Goal: Transaction & Acquisition: Purchase product/service

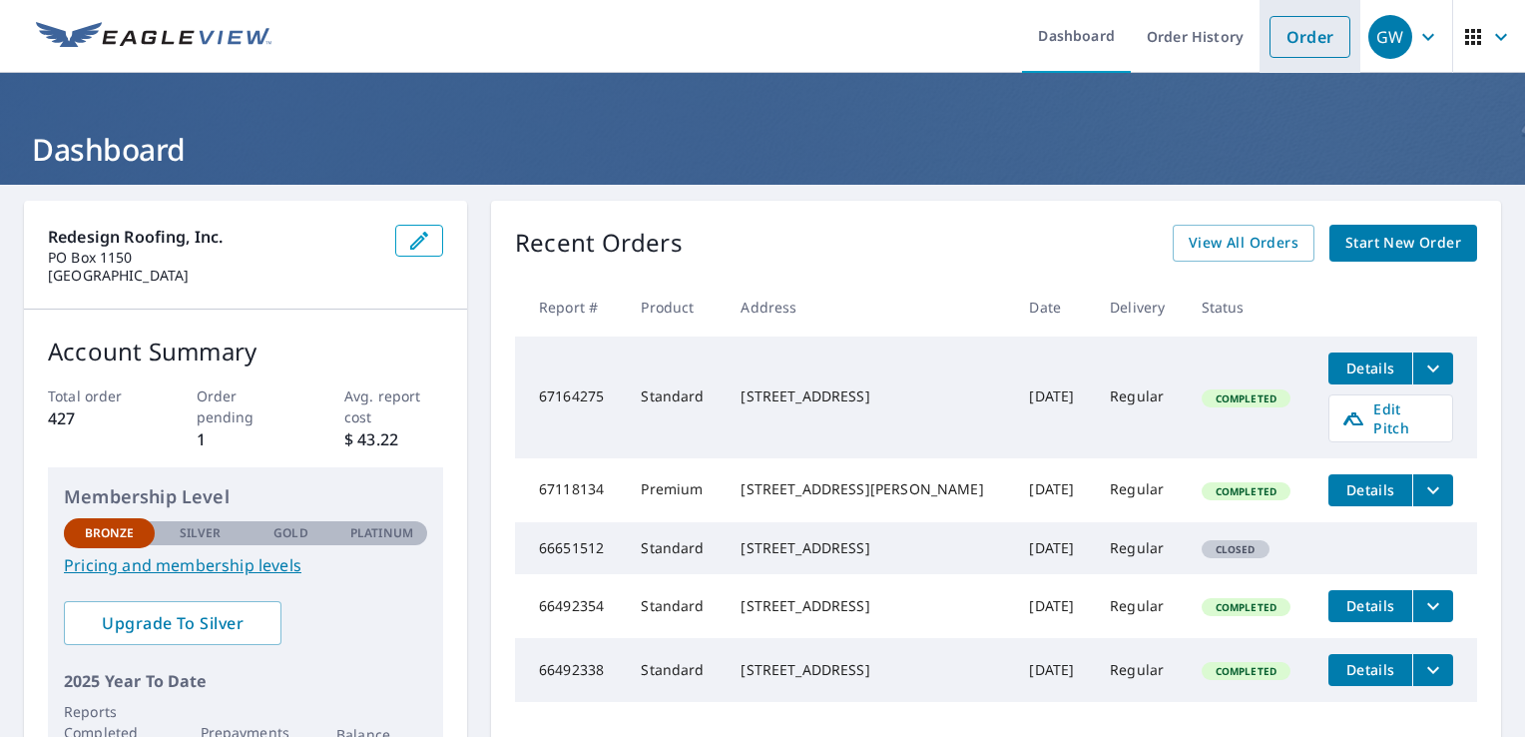
click at [1285, 46] on link "Order" at bounding box center [1310, 37] width 81 height 42
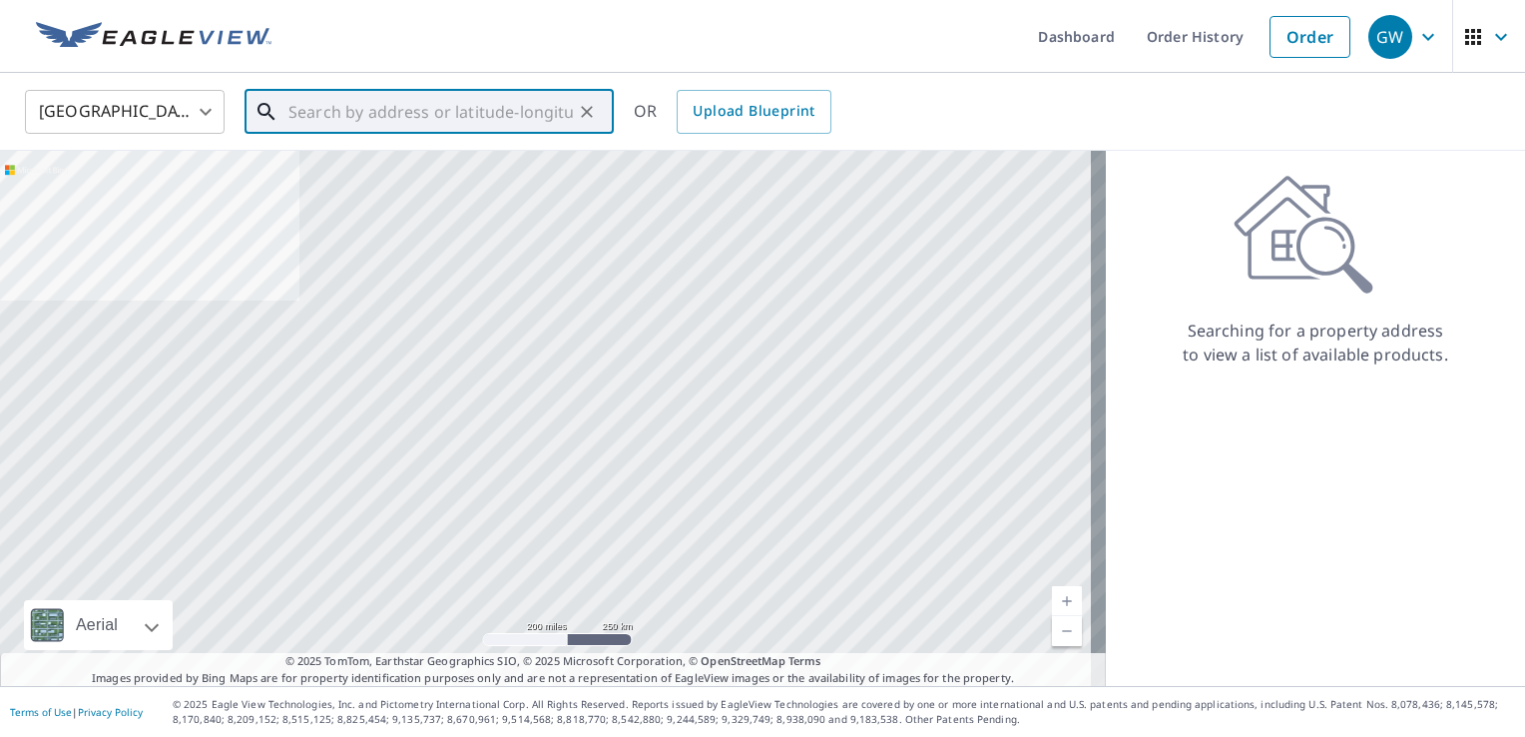
click at [381, 100] on input "text" at bounding box center [430, 112] width 284 height 56
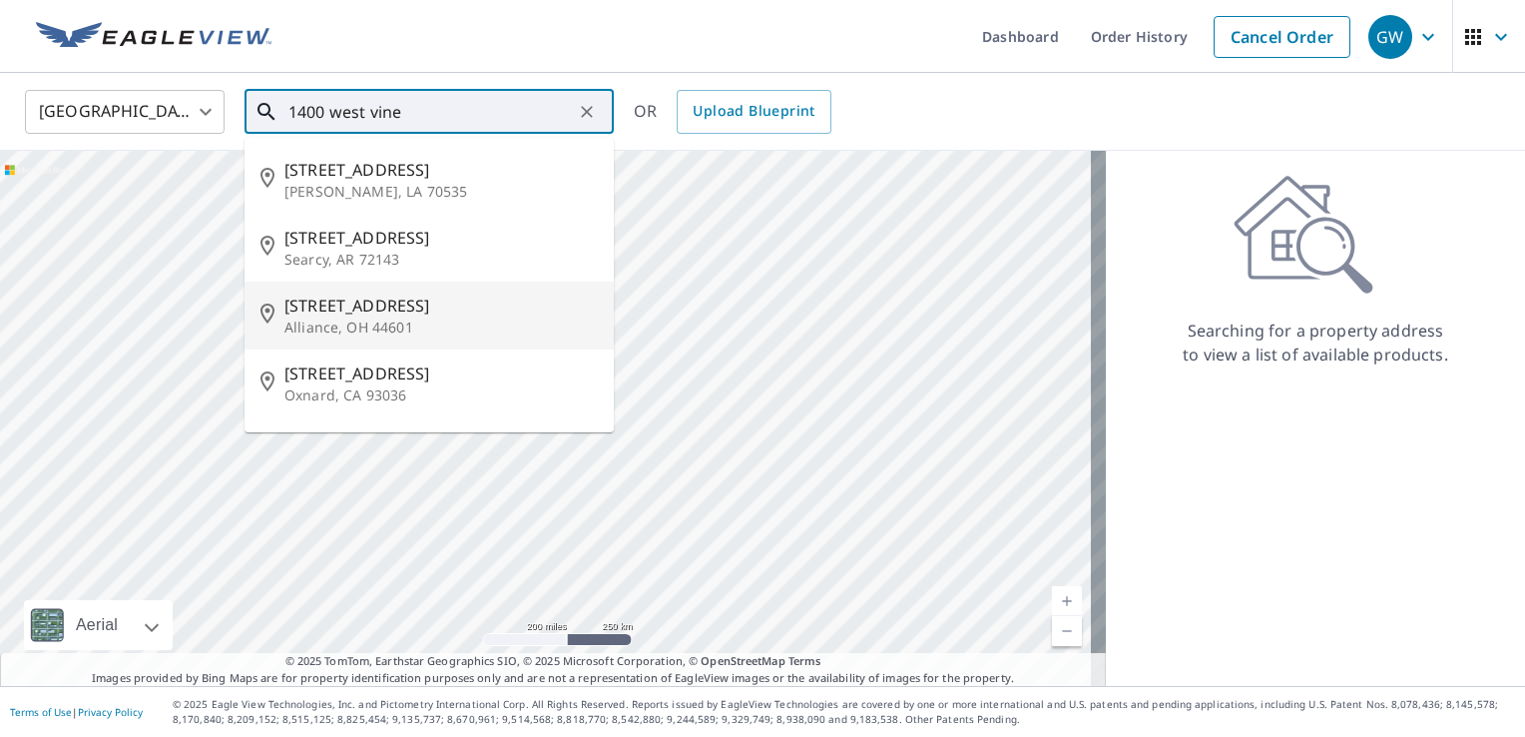
click at [445, 309] on span "[STREET_ADDRESS]" at bounding box center [440, 305] width 313 height 24
type input "[STREET_ADDRESS]"
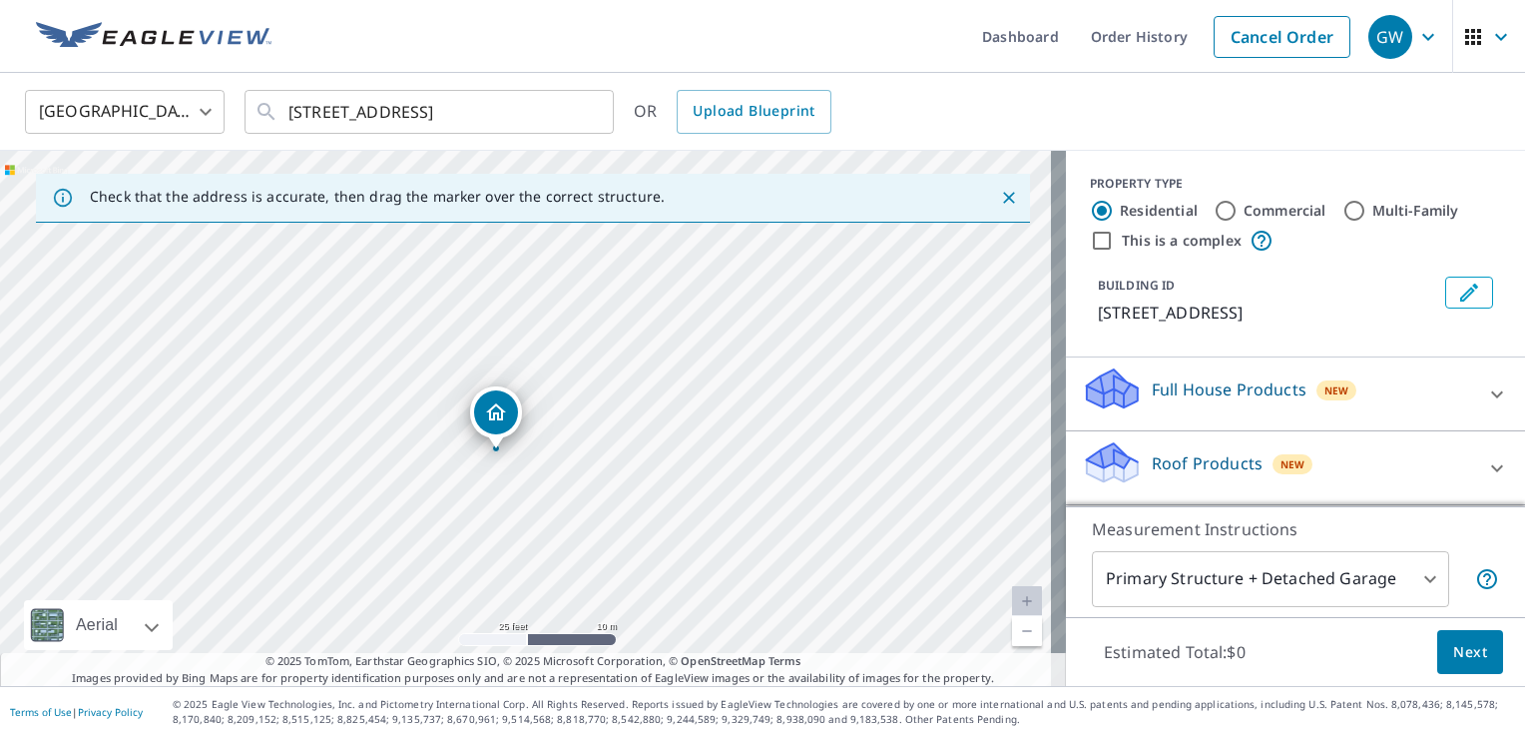
drag, startPoint x: 593, startPoint y: 445, endPoint x: 561, endPoint y: 488, distance: 53.5
click at [561, 488] on div "[STREET_ADDRESS]" at bounding box center [533, 418] width 1066 height 535
click at [1485, 462] on icon at bounding box center [1497, 468] width 24 height 24
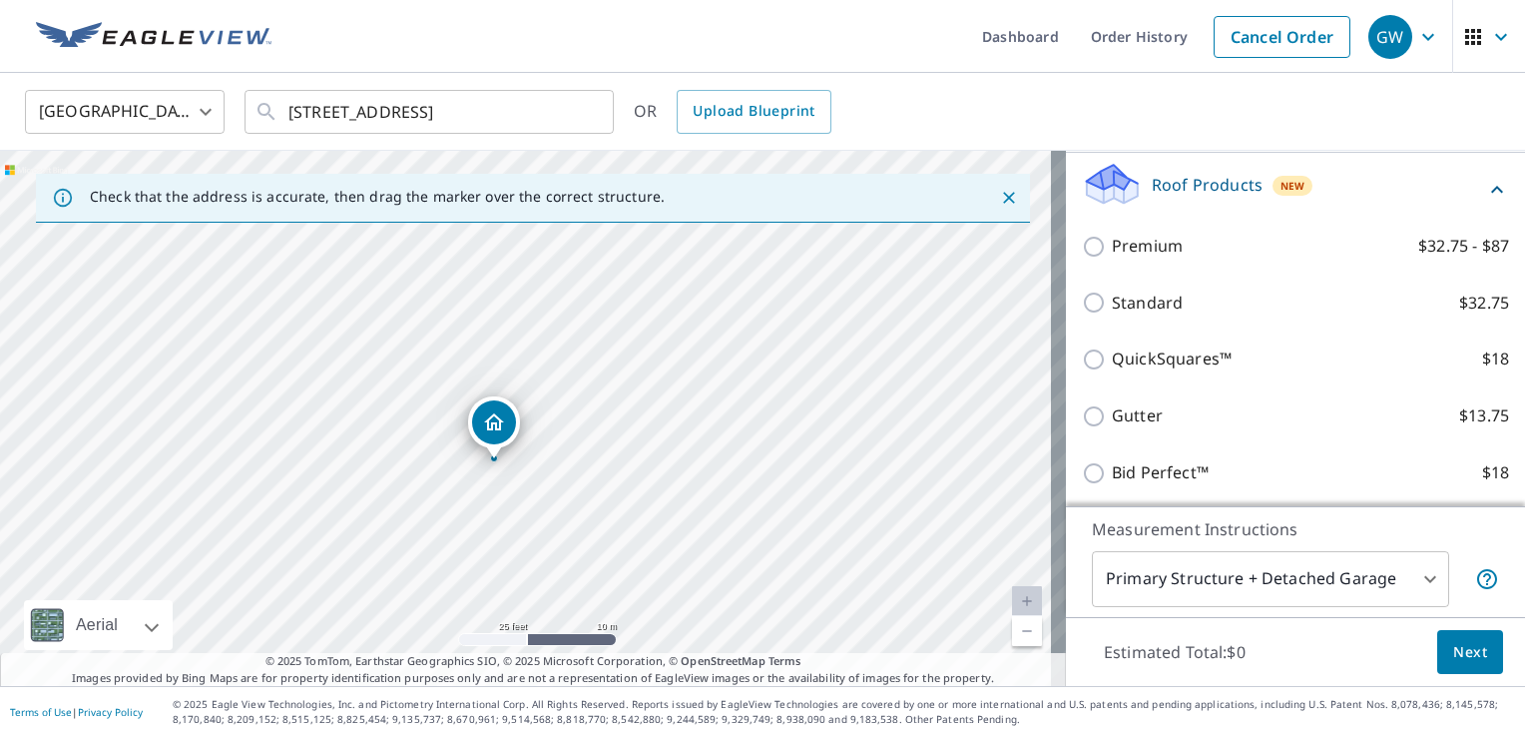
scroll to position [279, 0]
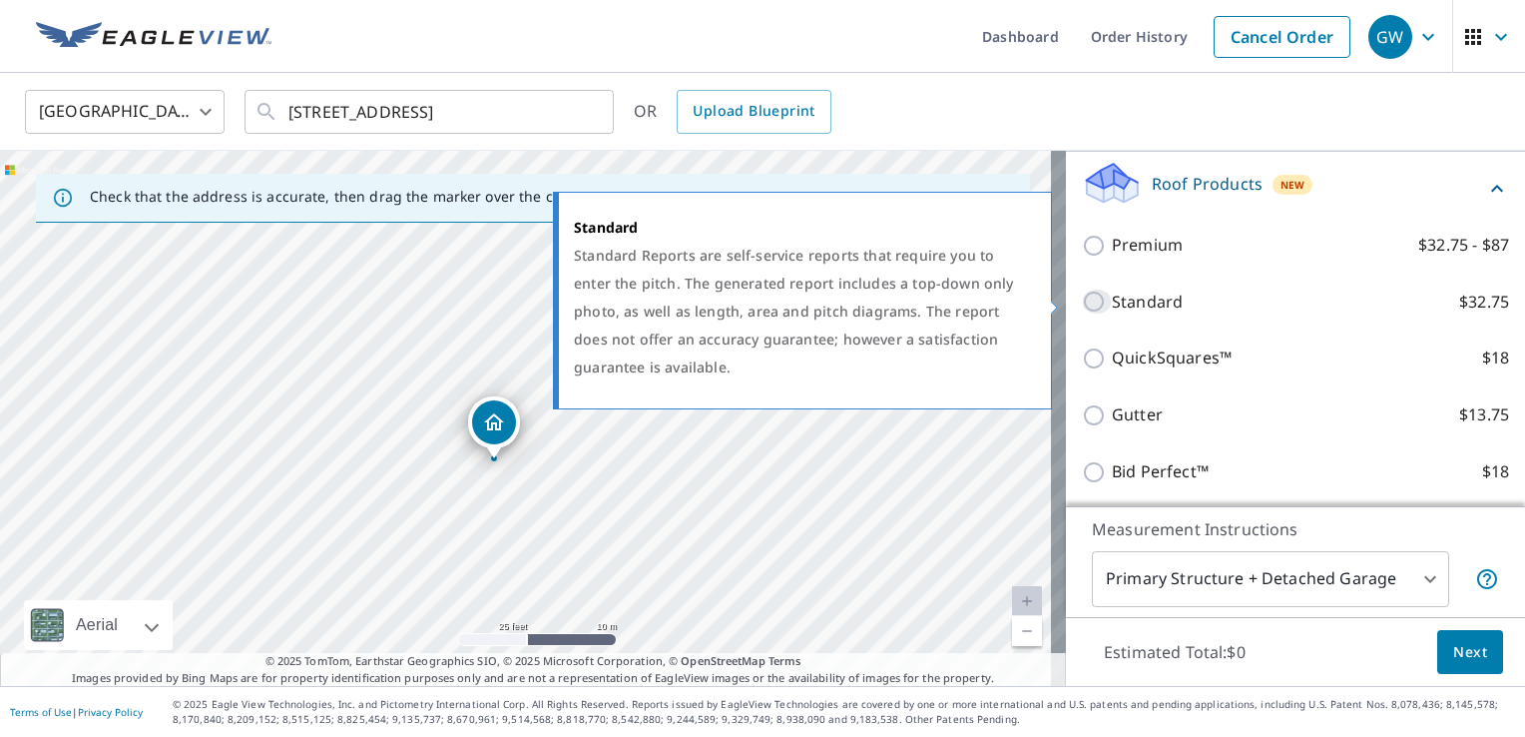
click at [1086, 299] on input "Standard $32.75" at bounding box center [1097, 301] width 30 height 24
checkbox input "true"
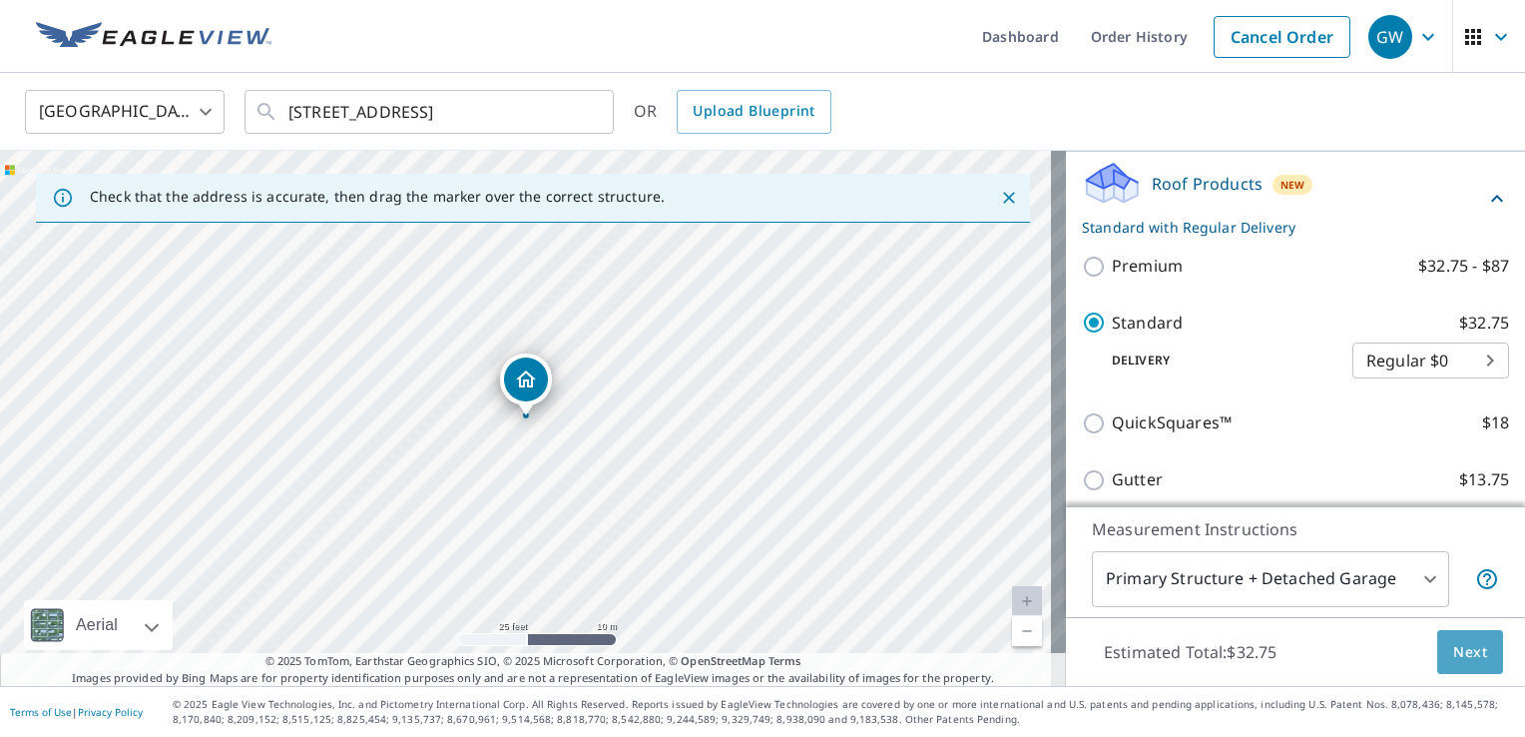
click at [1453, 650] on span "Next" at bounding box center [1470, 652] width 34 height 25
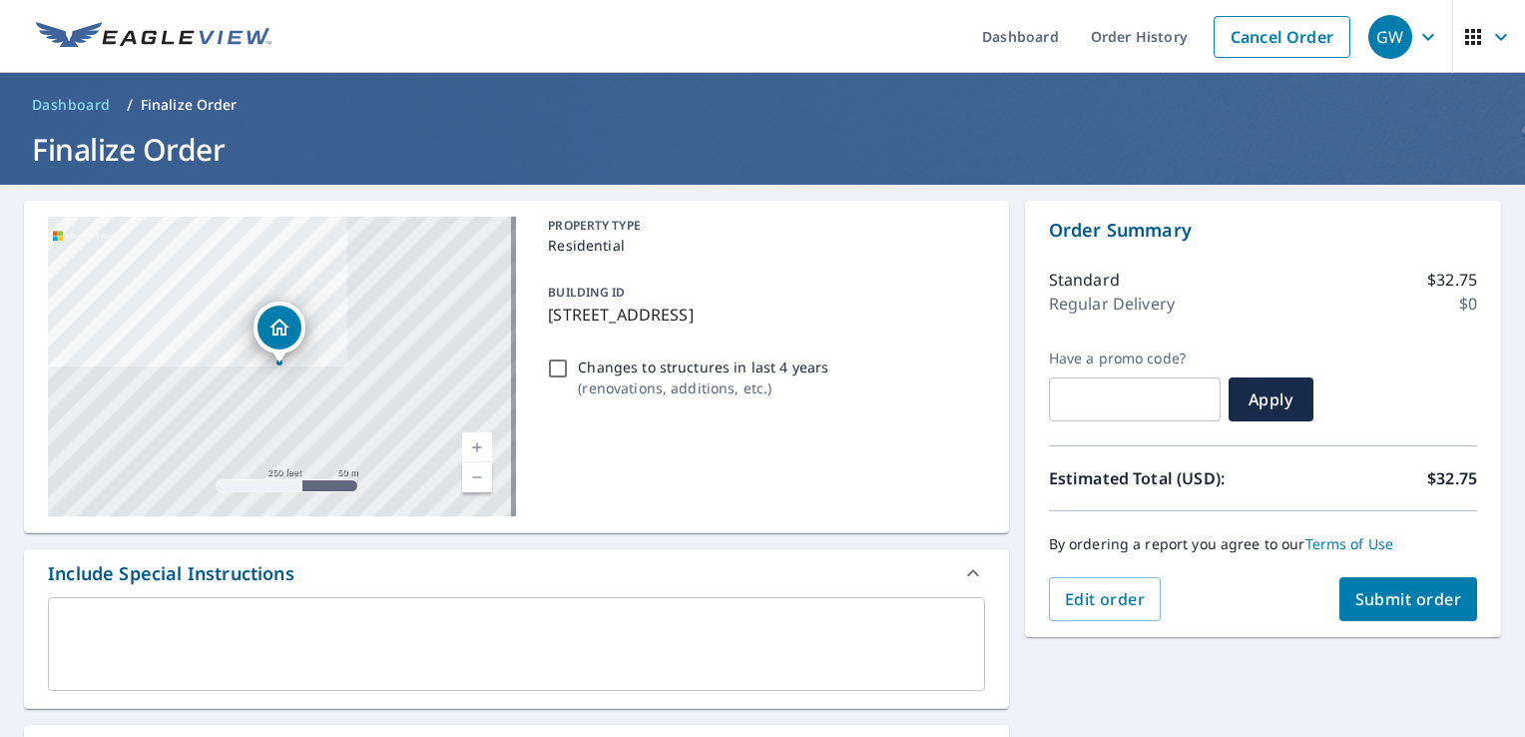
click at [1386, 602] on span "Submit order" at bounding box center [1409, 599] width 107 height 22
